Goal: Contribute content

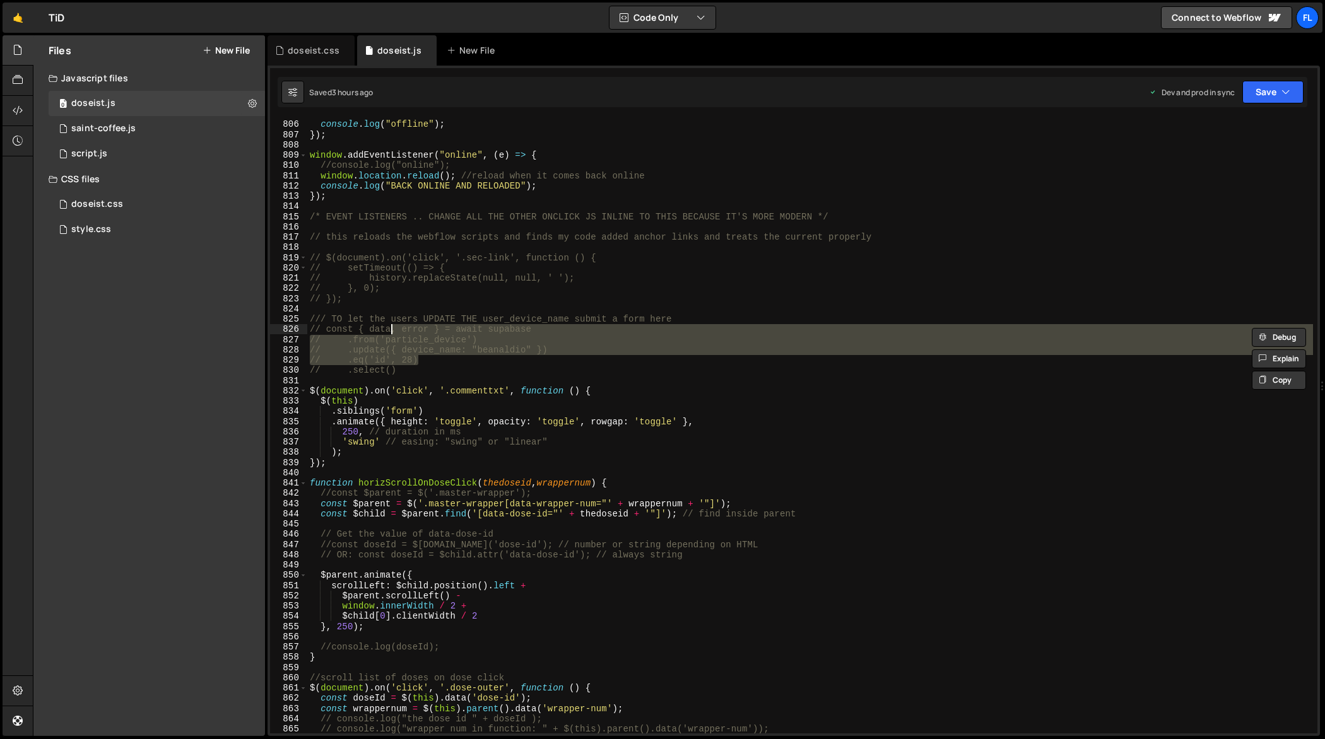
scroll to position [8293, 0]
click at [323, 53] on div "doseist.css" at bounding box center [314, 50] width 52 height 13
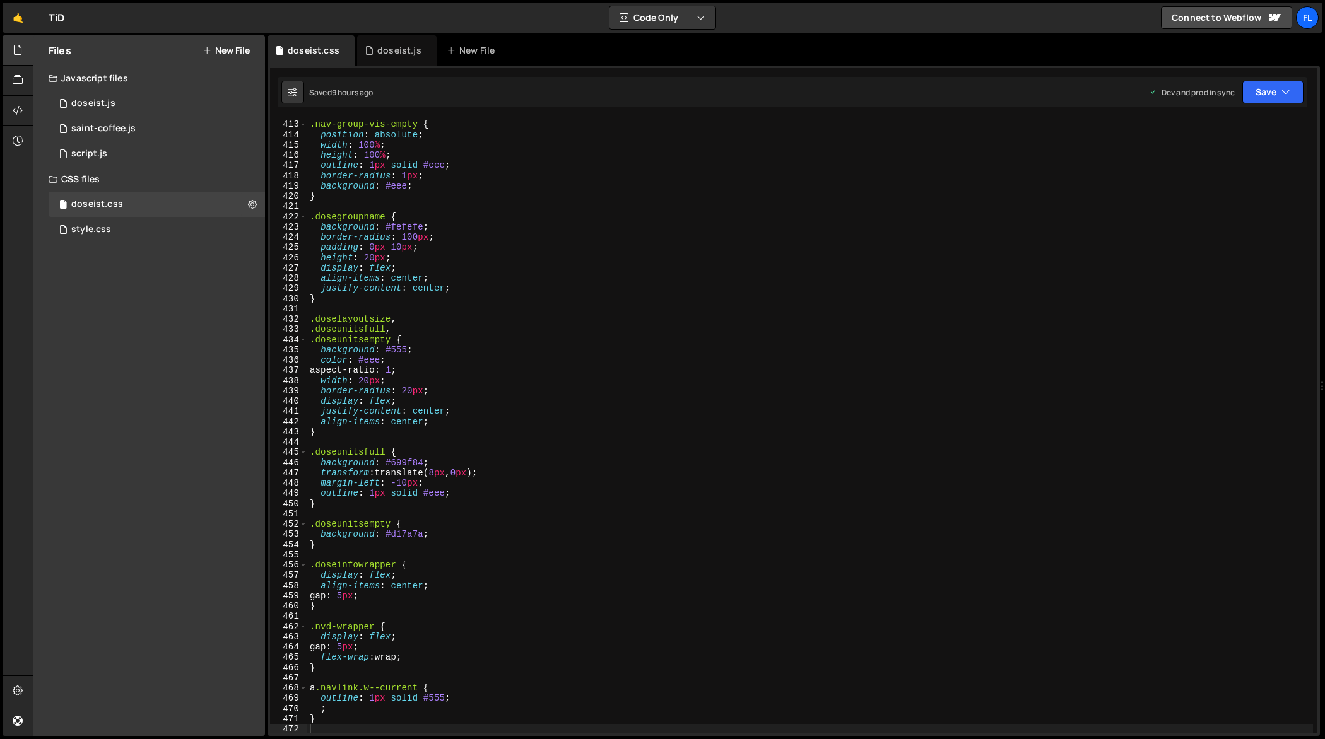
click at [570, 425] on div ".nav-group-vis-empty { position : absolute ; width : 100 % ; height : 100 % ; o…" at bounding box center [810, 427] width 1006 height 637
type textarea "}"
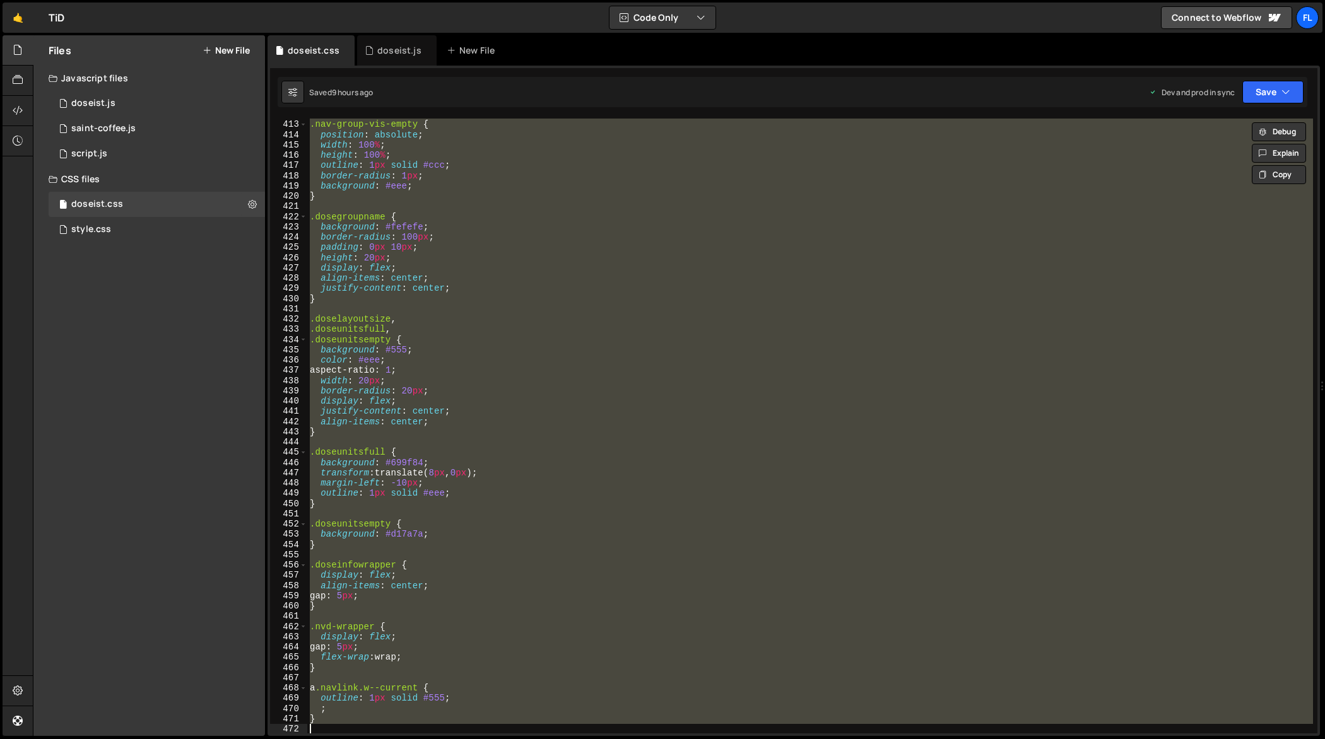
paste textarea
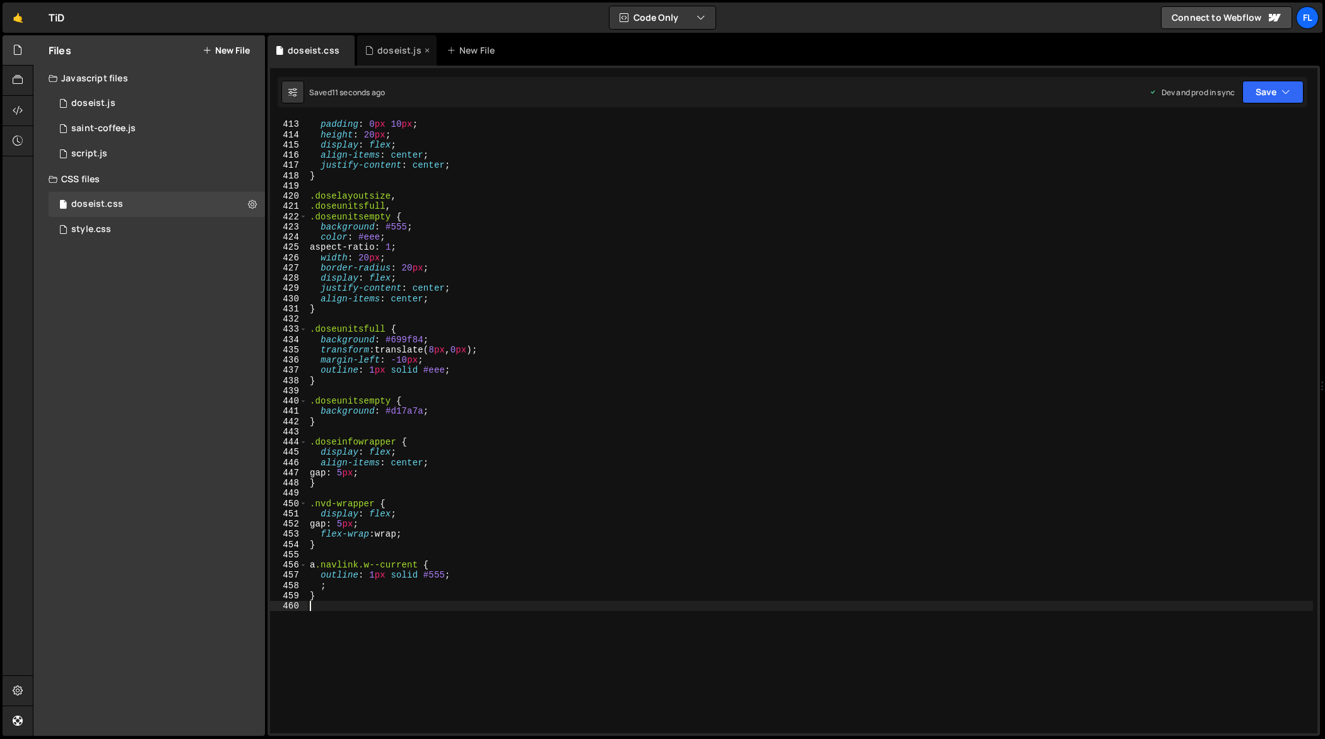
click at [391, 55] on div "doseist.js" at bounding box center [399, 50] width 44 height 13
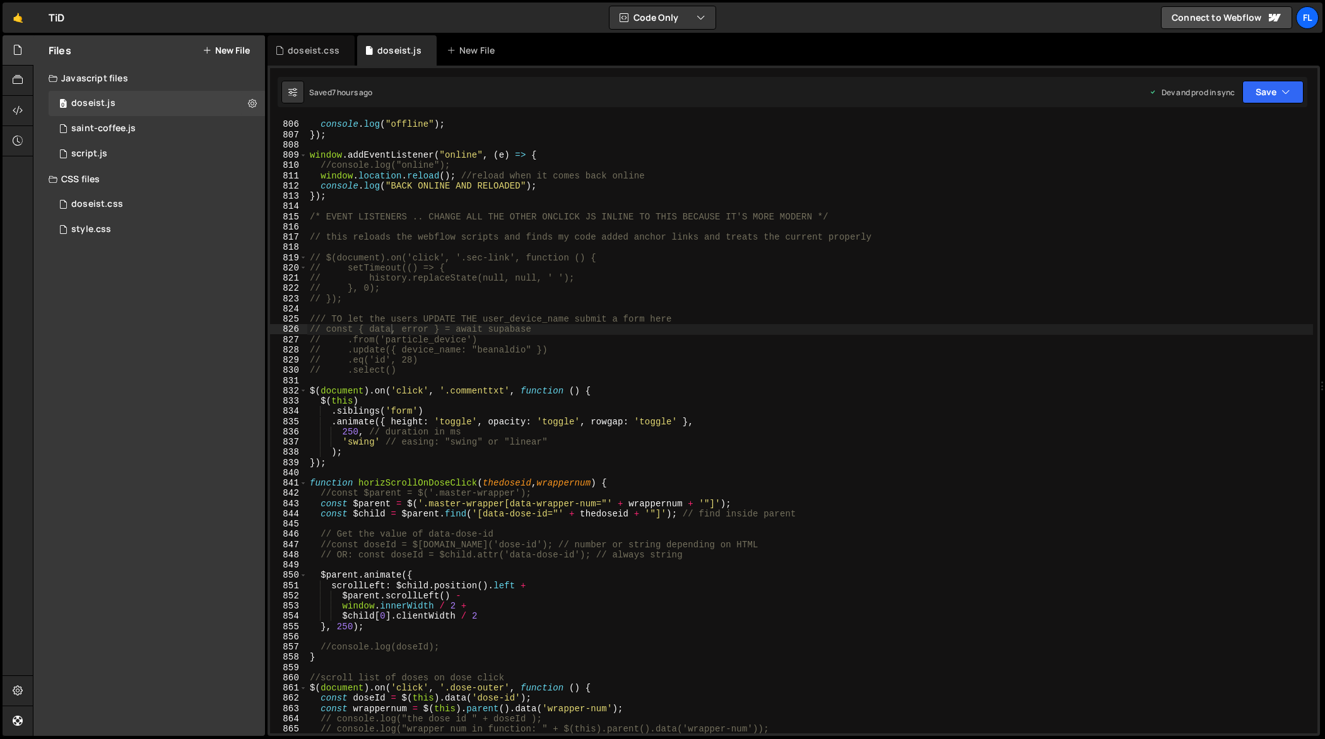
click at [685, 337] on div "window . addEventListener ( "offline" , ( e ) => { console . log ( "offline" ) …" at bounding box center [810, 427] width 1006 height 637
type textarea "});"
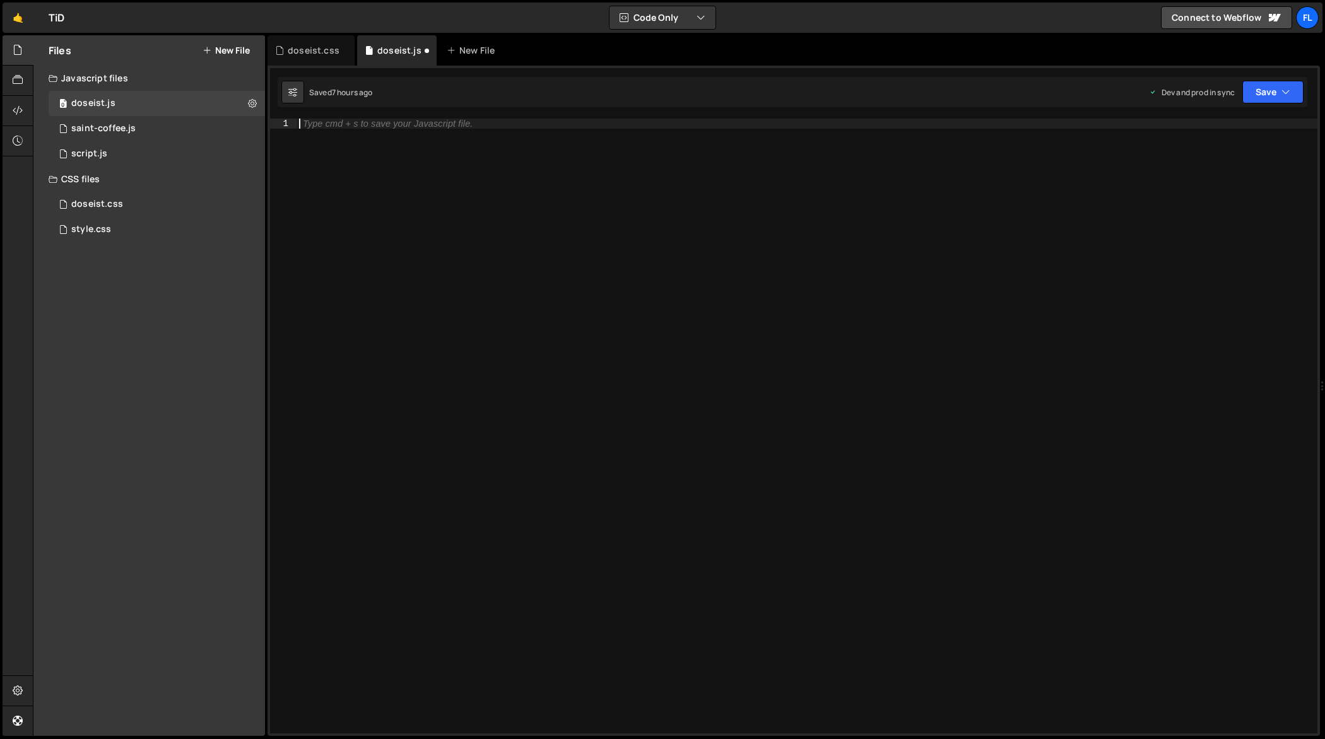
paste textarea "horizScrollOnDoseClick(doseId, wrappernum)"
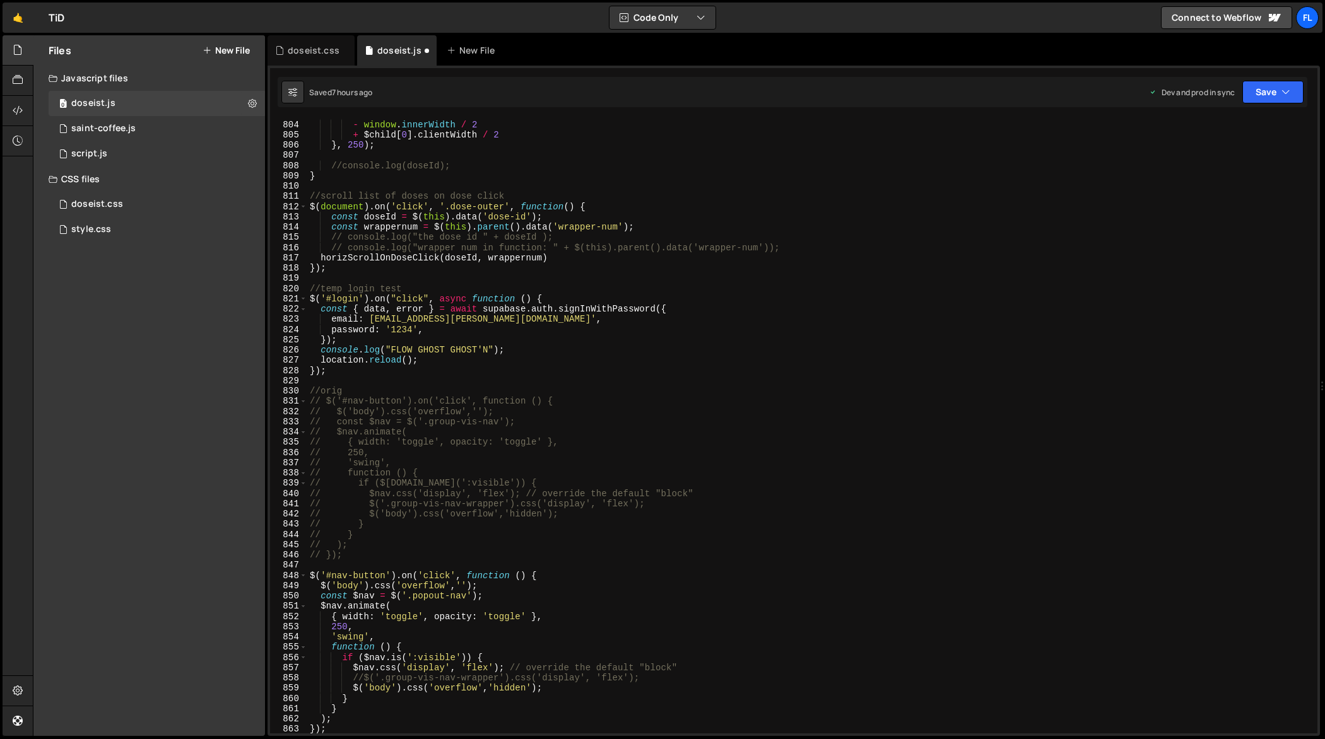
scroll to position [8385, 0]
type textarea "horizScrollOnDoseClick(doseId, wrappernum)"
